Goal: Task Accomplishment & Management: Complete application form

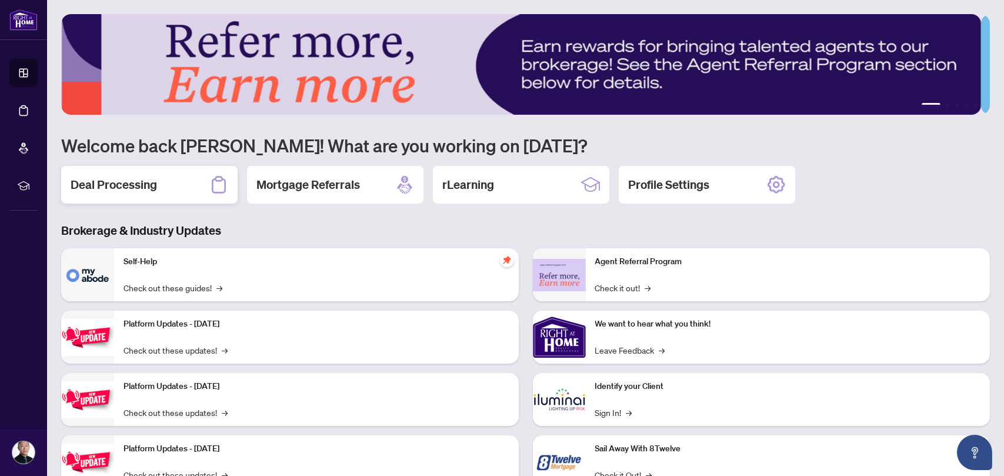
click at [124, 181] on h2 "Deal Processing" at bounding box center [114, 185] width 87 height 16
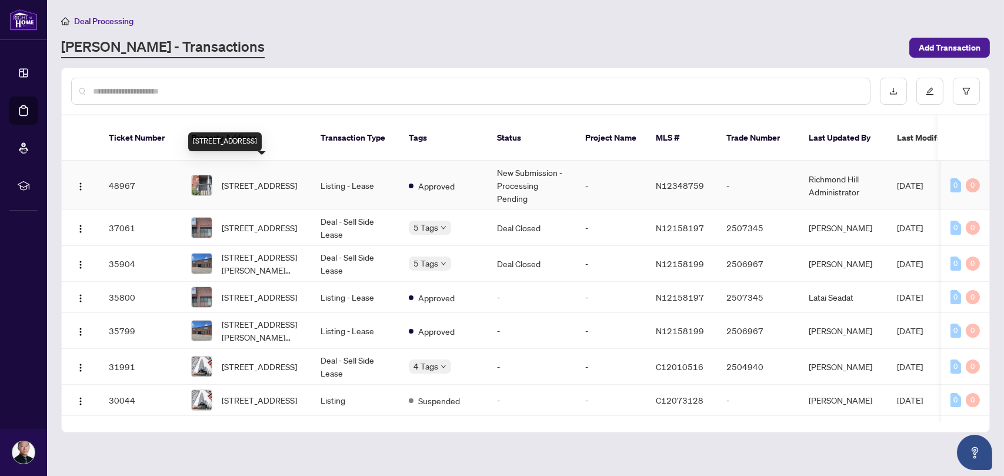
click at [255, 179] on span "[STREET_ADDRESS]" at bounding box center [259, 185] width 75 height 13
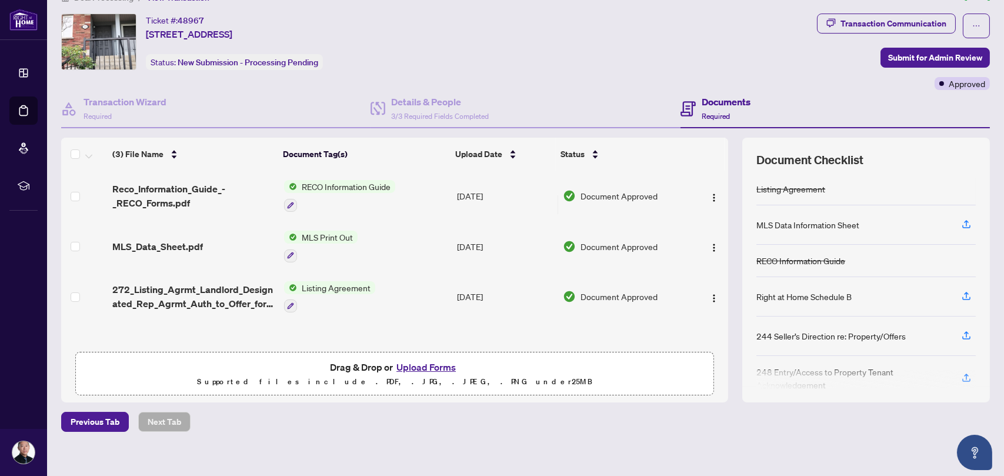
scroll to position [33, 0]
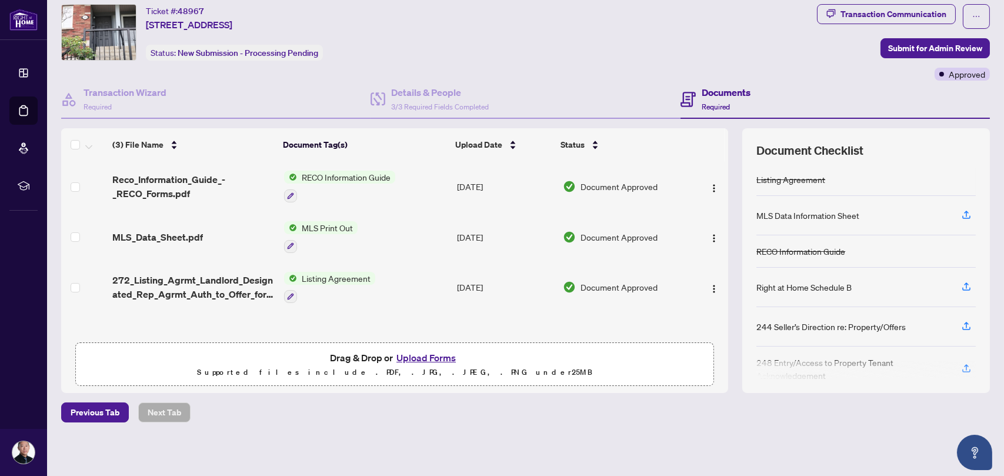
click at [428, 355] on button "Upload Forms" at bounding box center [426, 357] width 66 height 15
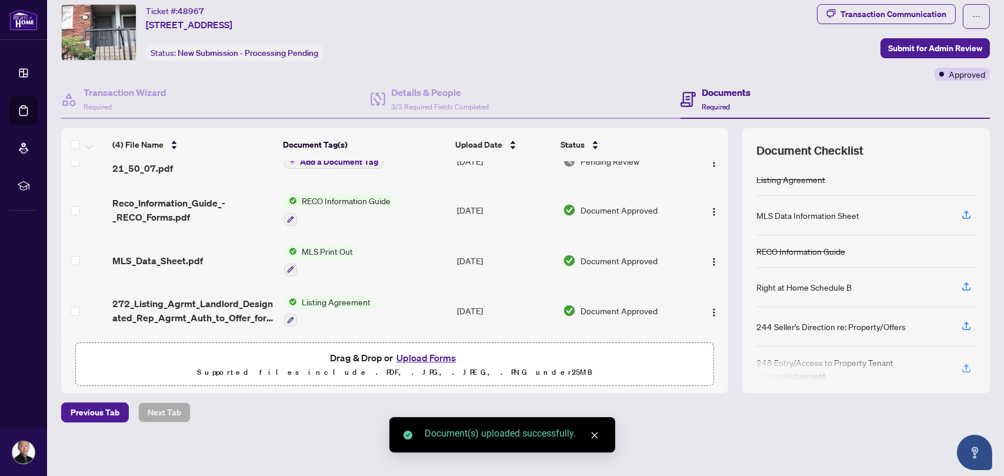
scroll to position [0, 0]
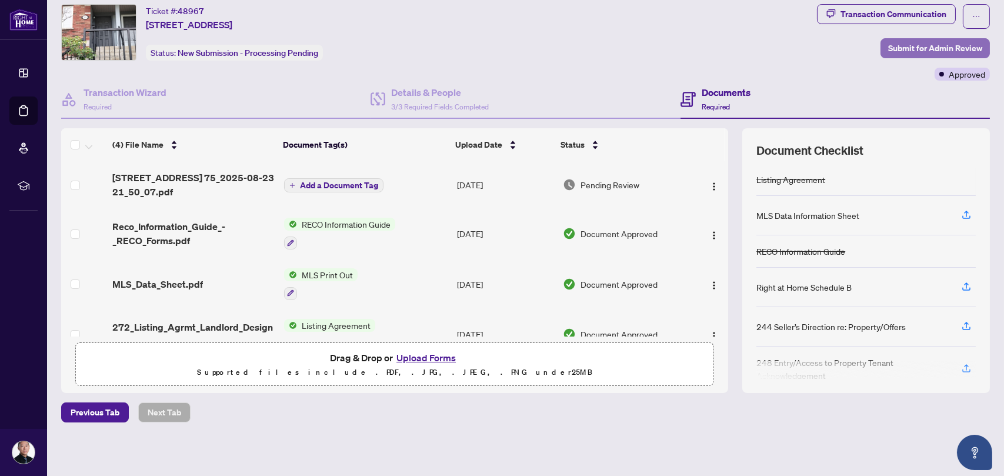
click at [930, 54] on span "Submit for Admin Review" at bounding box center [936, 48] width 94 height 19
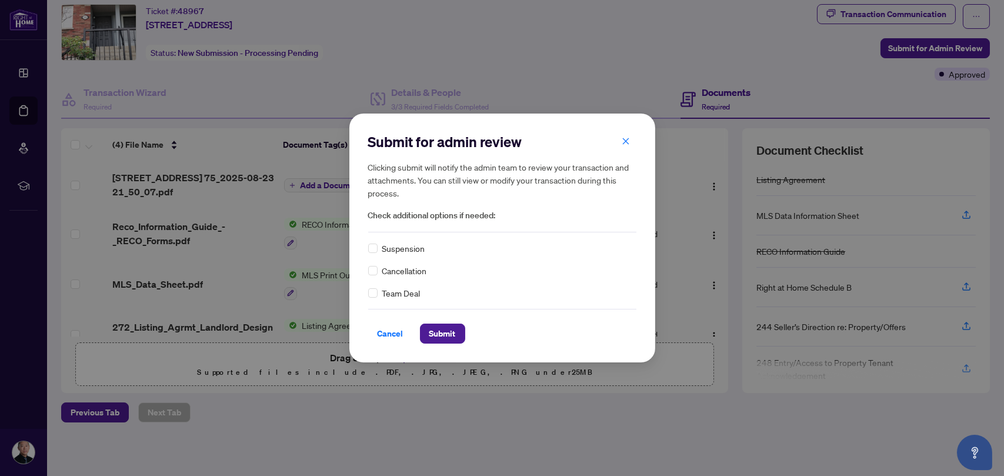
click at [417, 252] on span "Suspension" at bounding box center [403, 248] width 43 height 13
click at [387, 250] on span "Suspension" at bounding box center [403, 248] width 43 height 13
click at [448, 335] on span "Submit" at bounding box center [443, 333] width 26 height 19
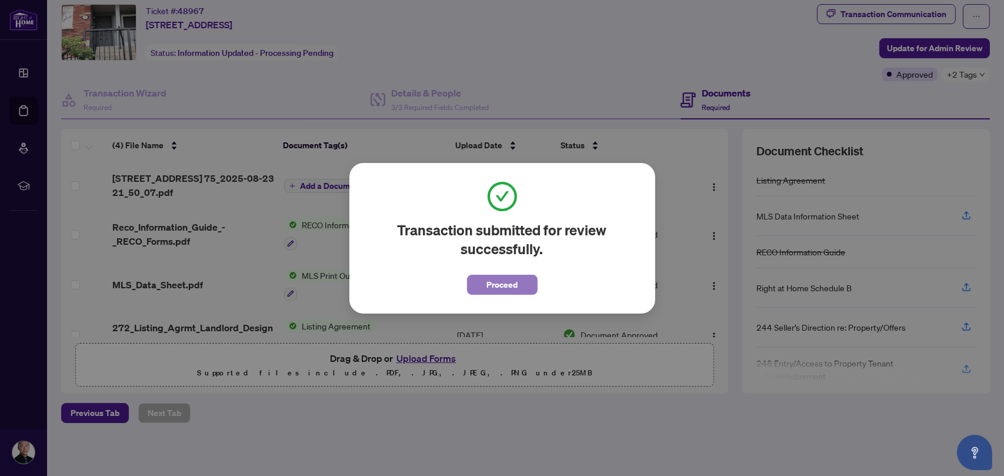
click at [520, 287] on button "Proceed" at bounding box center [502, 285] width 71 height 20
